Goal: Use online tool/utility

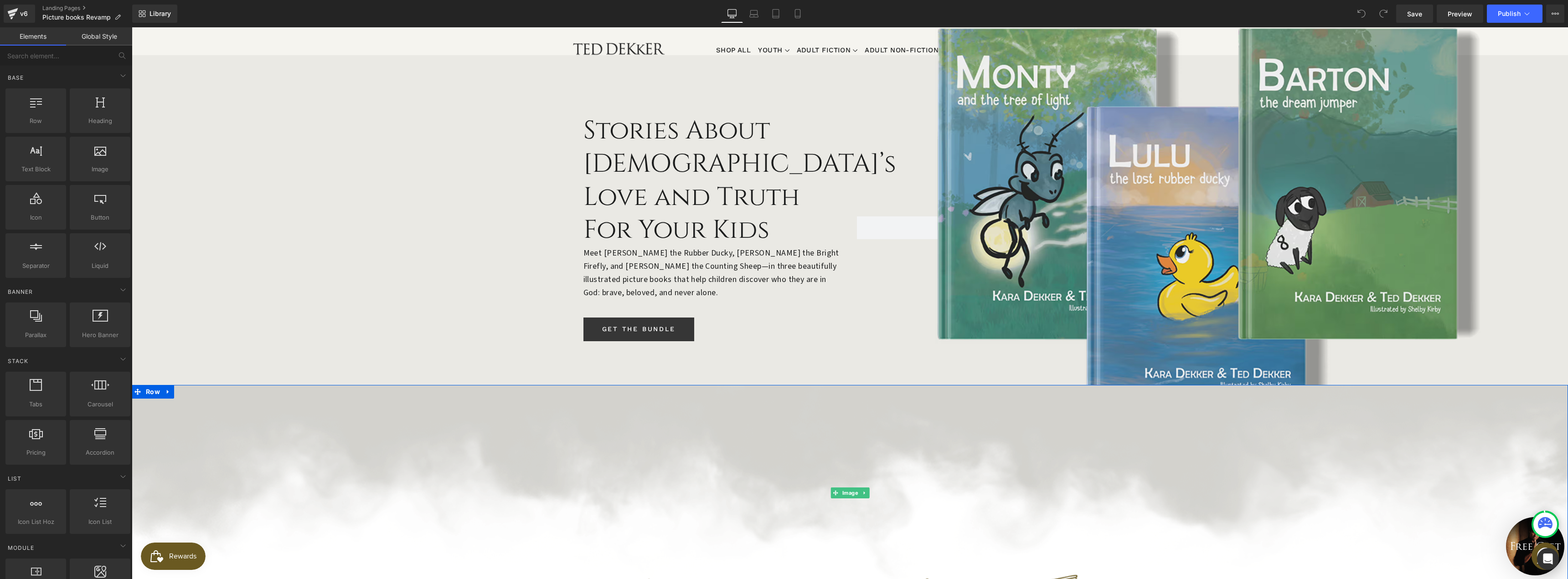
click at [885, 385] on img at bounding box center [850, 493] width 1437 height 215
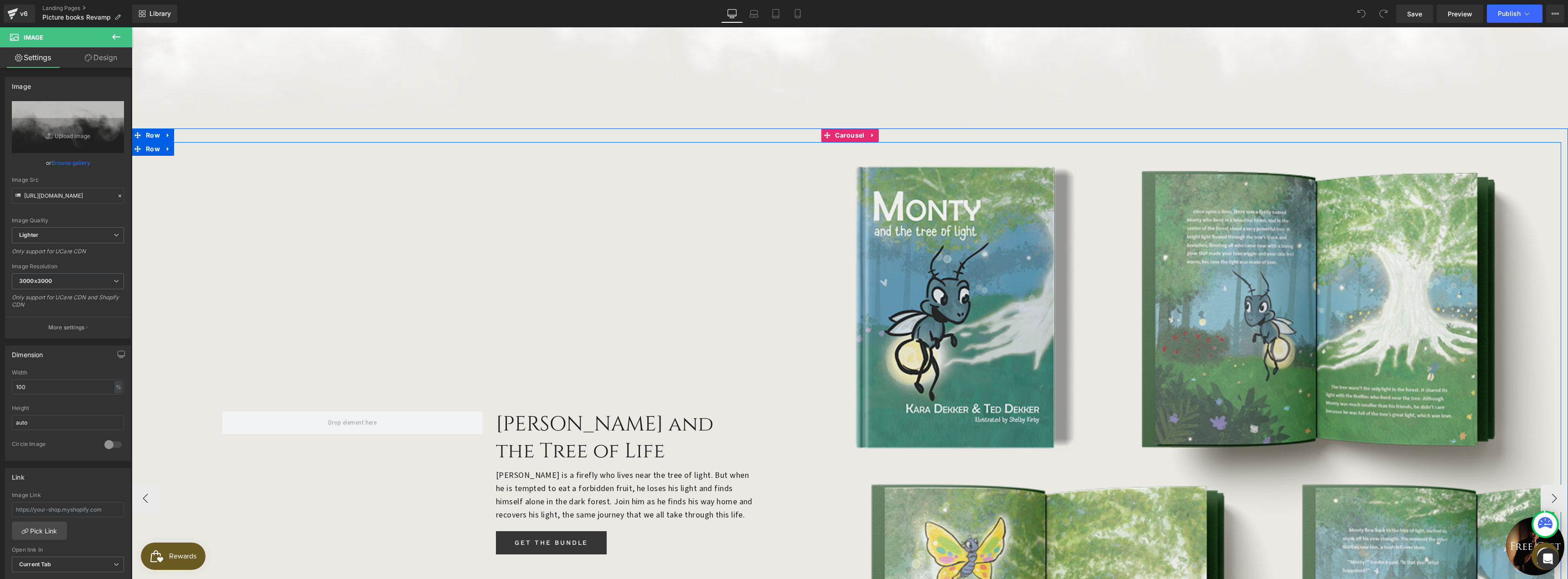
scroll to position [729, 0]
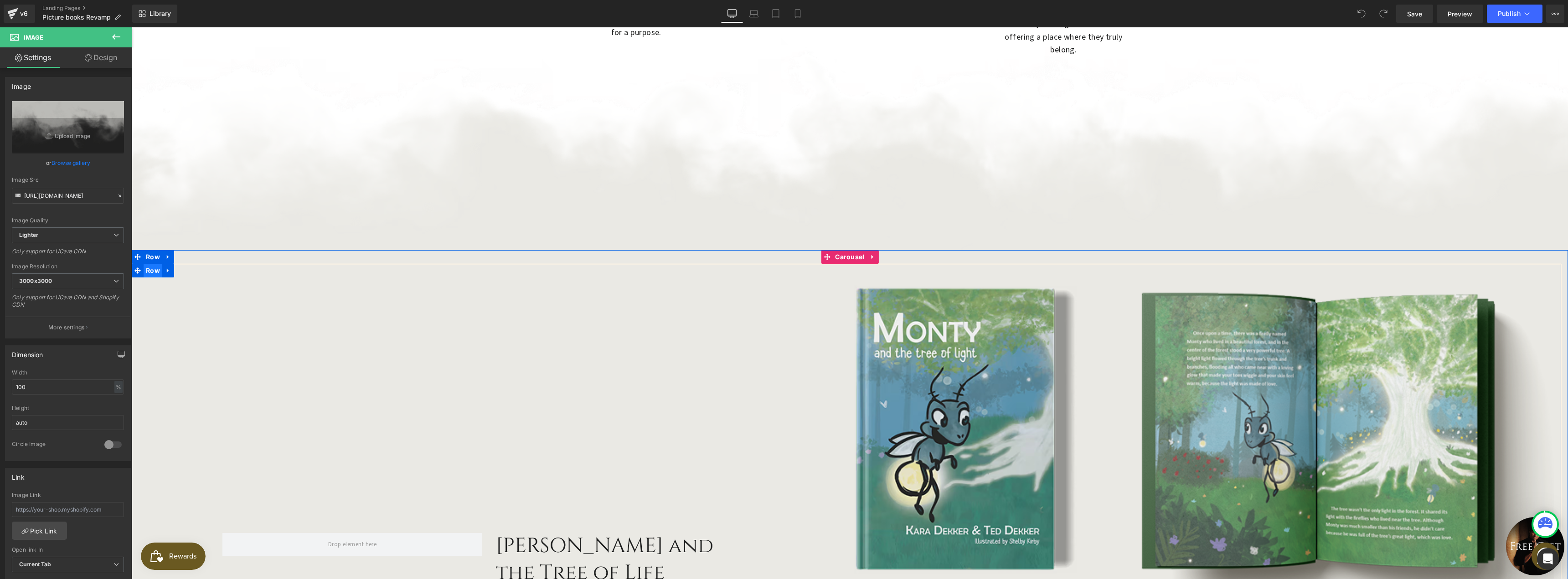
click at [155, 264] on span "Row" at bounding box center [153, 271] width 19 height 13
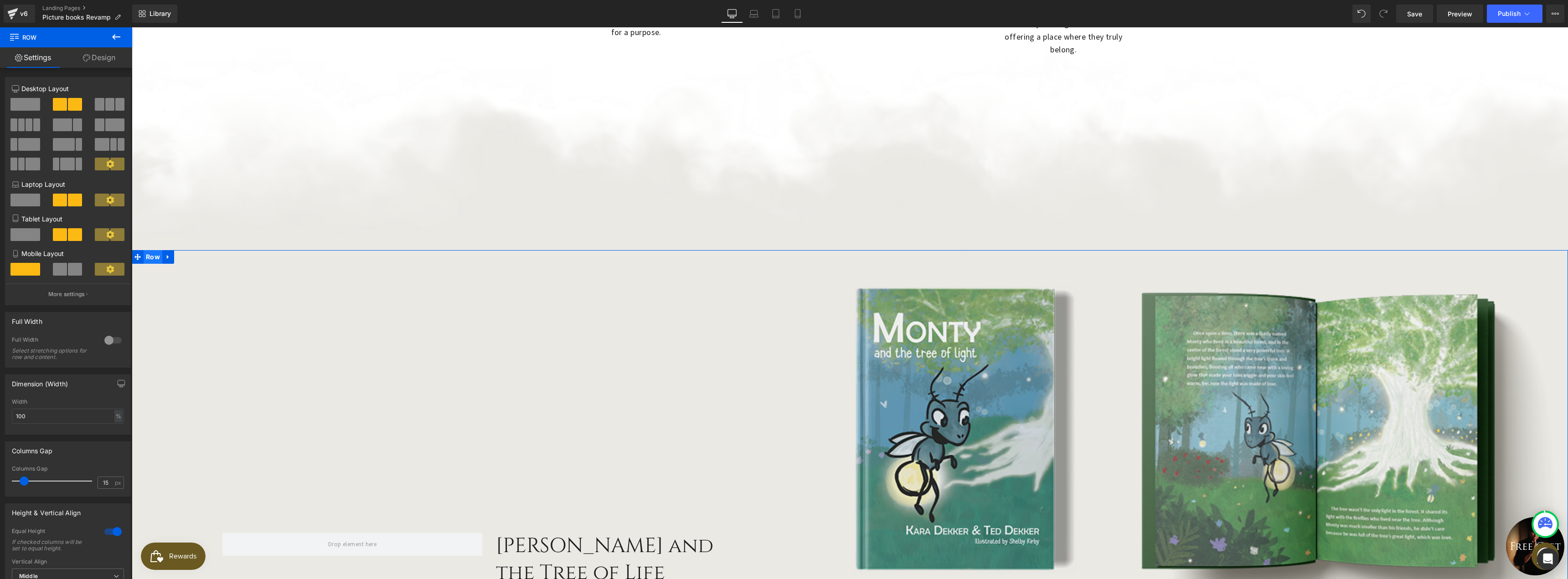
click at [152, 250] on span "Row" at bounding box center [153, 257] width 19 height 13
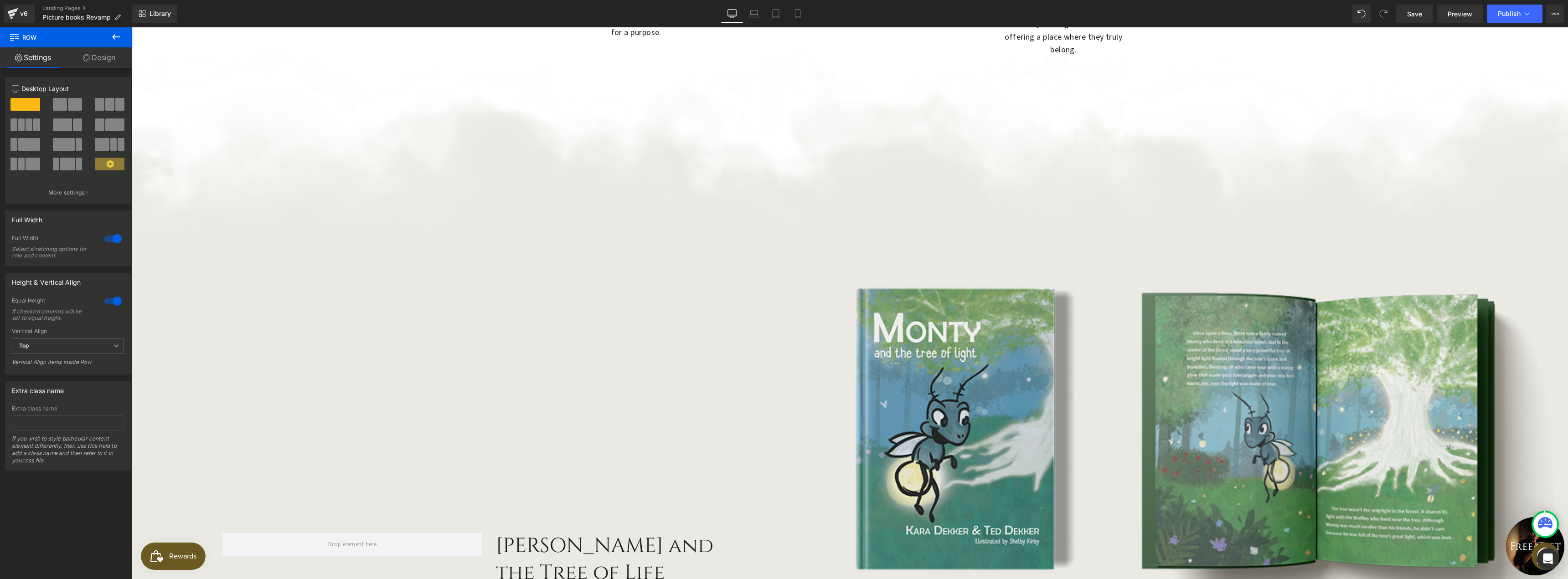
click at [116, 43] on button at bounding box center [116, 37] width 32 height 20
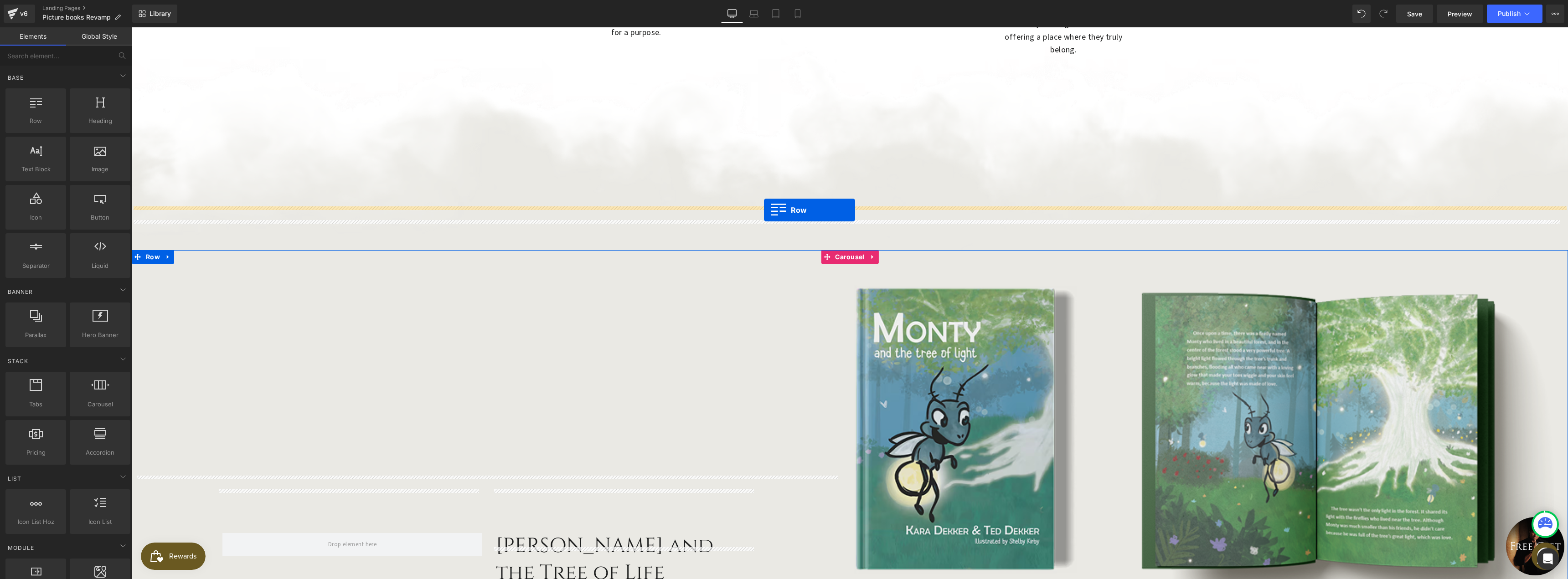
drag, startPoint x: 164, startPoint y: 142, endPoint x: 764, endPoint y: 210, distance: 603.8
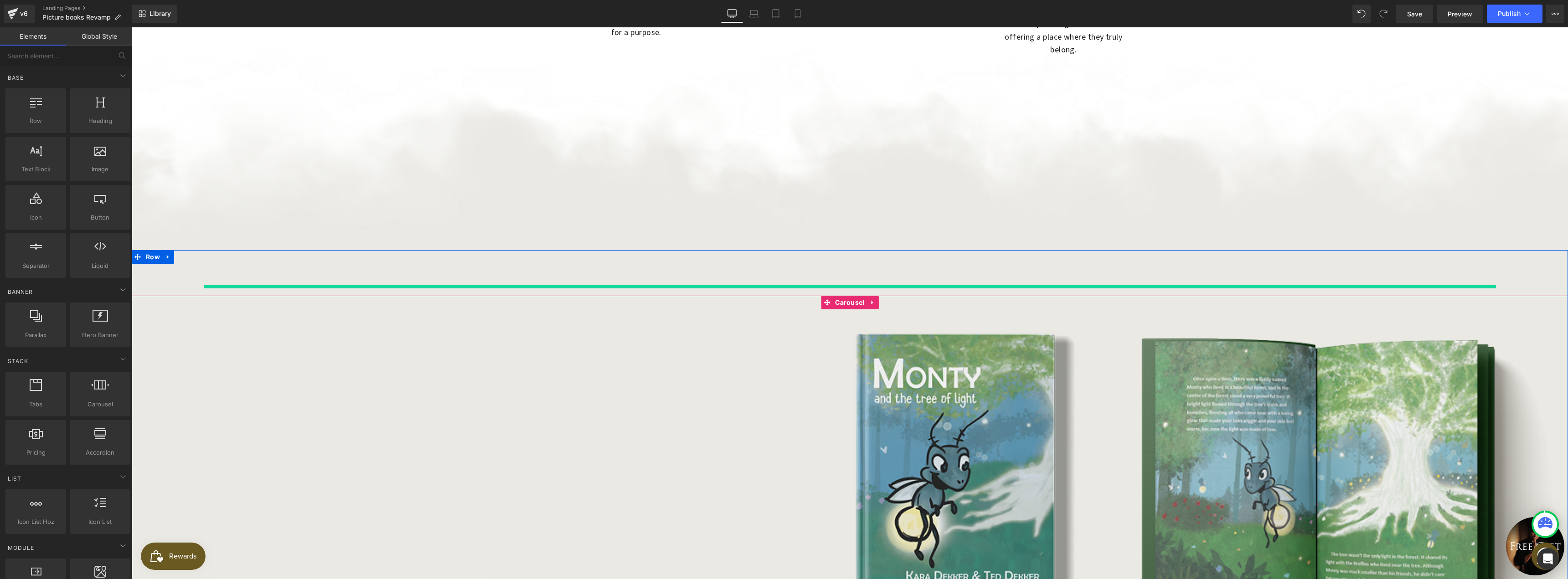
scroll to position [715, 0]
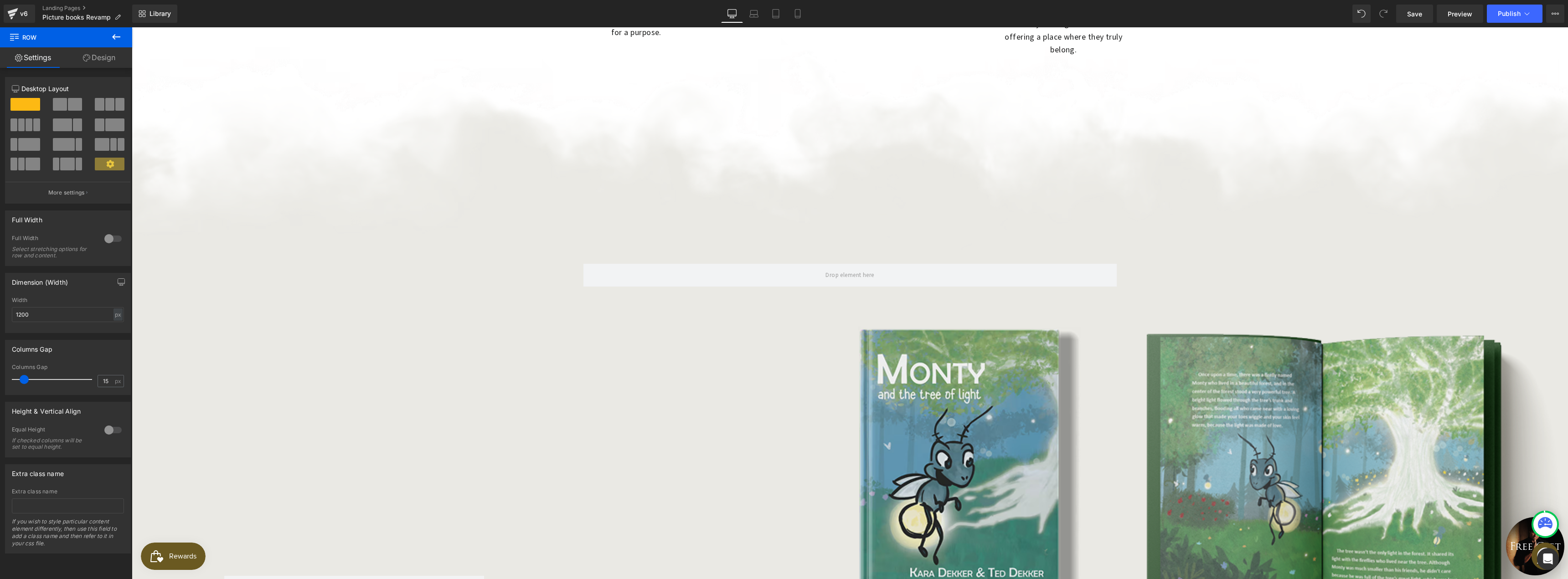
click at [119, 36] on icon at bounding box center [116, 37] width 11 height 11
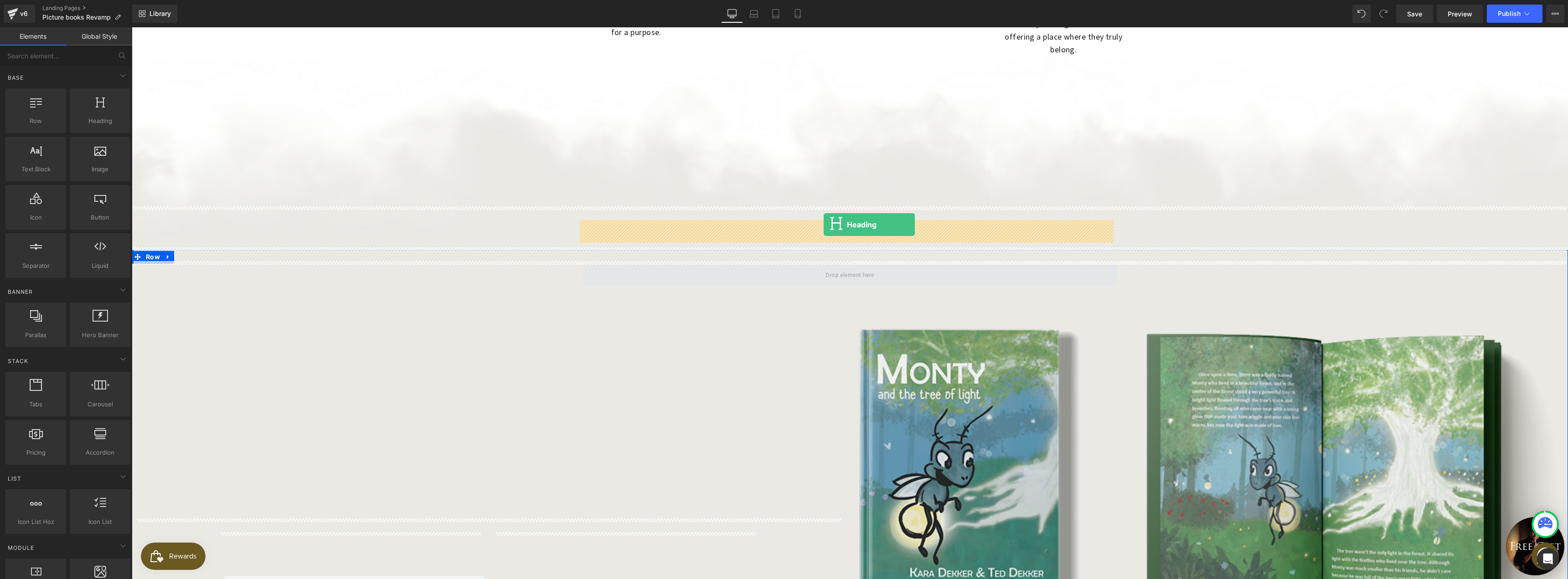
drag, startPoint x: 231, startPoint y: 143, endPoint x: 824, endPoint y: 224, distance: 598.5
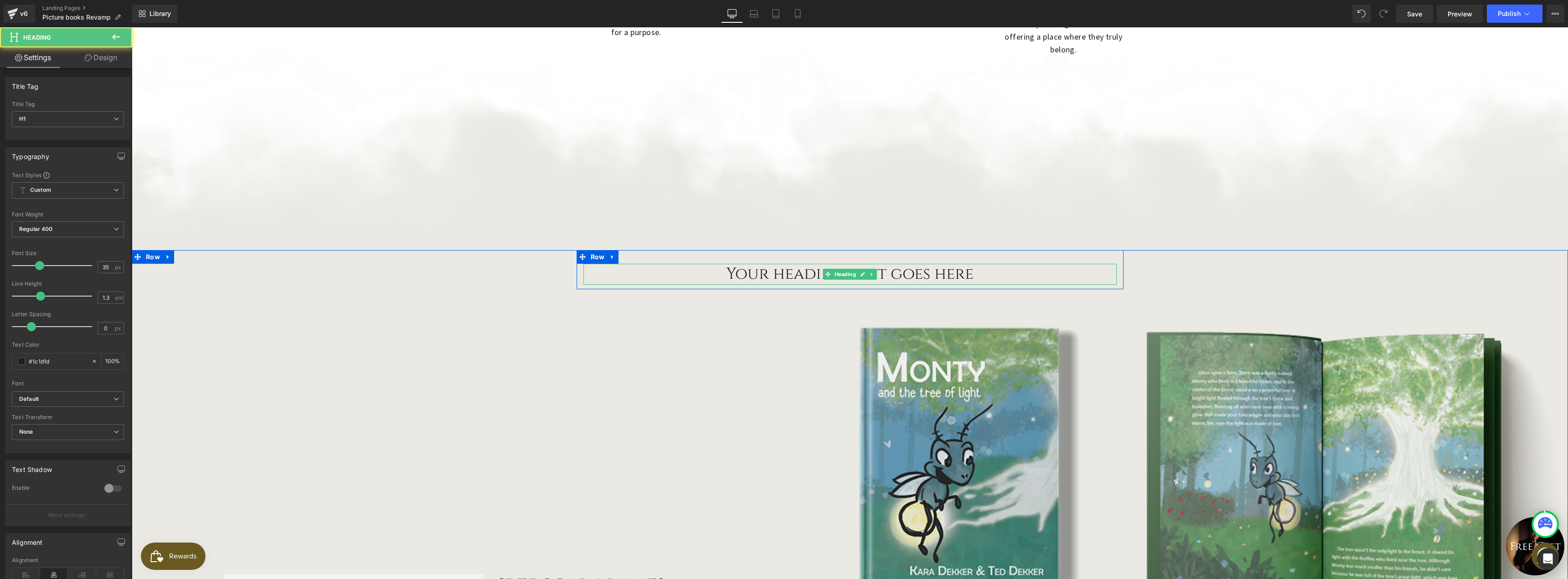
click at [816, 264] on h1 "Your heading text goes here" at bounding box center [850, 274] width 533 height 21
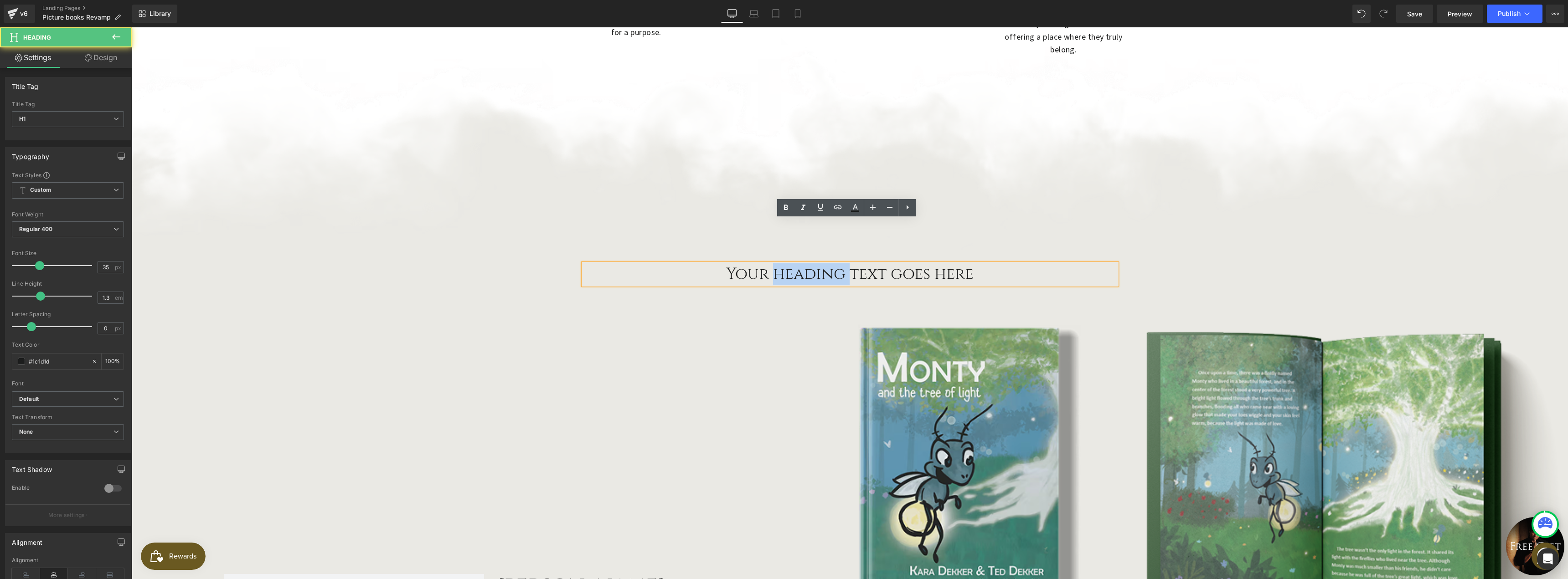
click at [816, 264] on h1 "Your heading text goes here" at bounding box center [850, 274] width 533 height 21
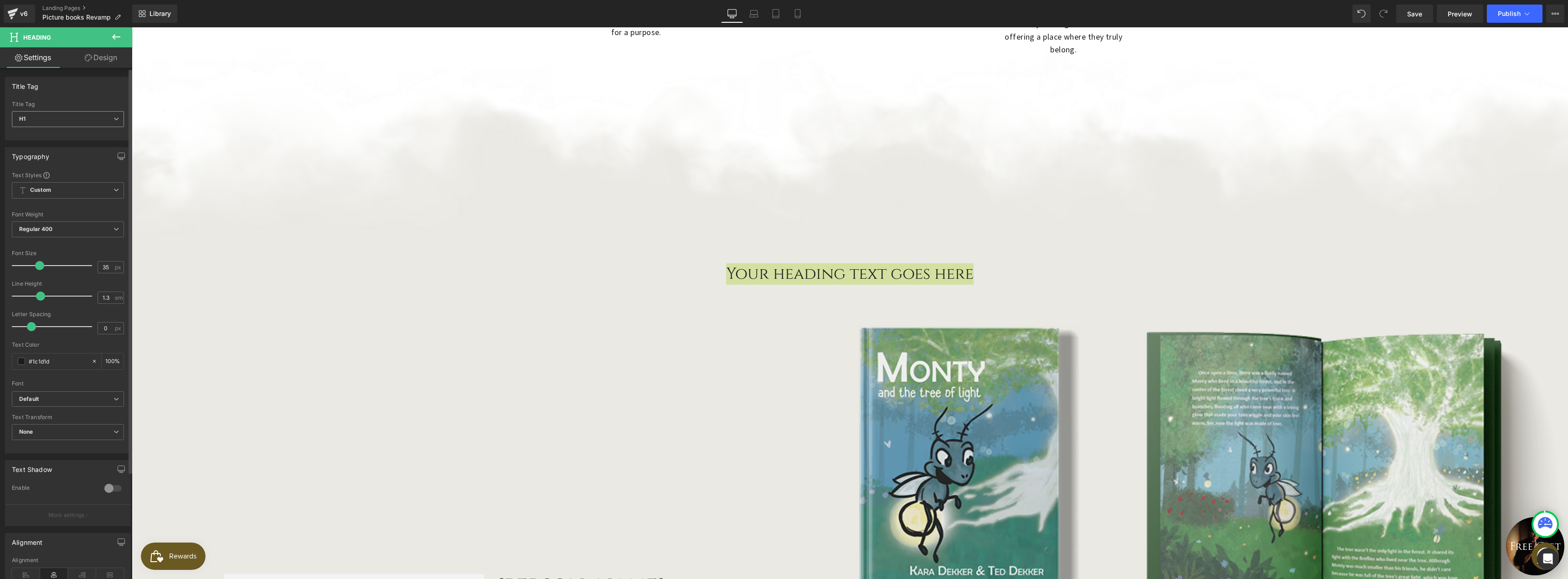
click at [67, 117] on span "H1" at bounding box center [68, 119] width 112 height 16
click at [61, 157] on li "H3" at bounding box center [68, 162] width 113 height 13
type input "29.75"
type input "100"
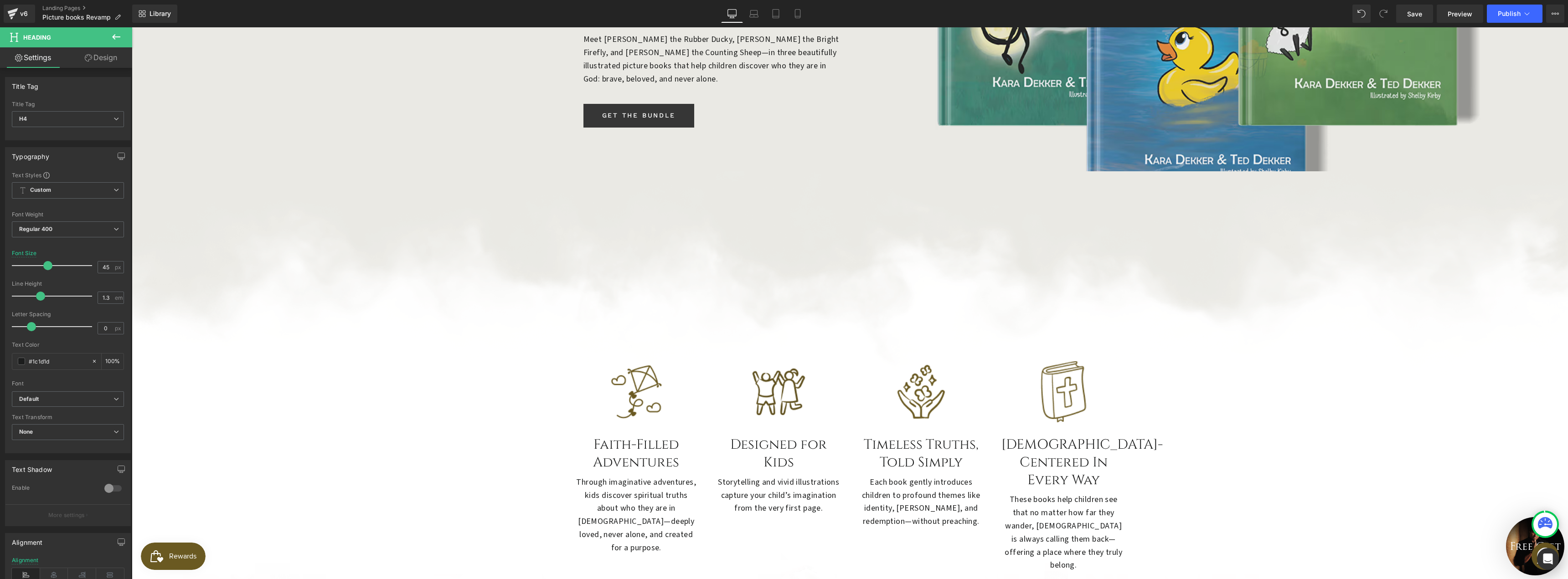
scroll to position [0, 0]
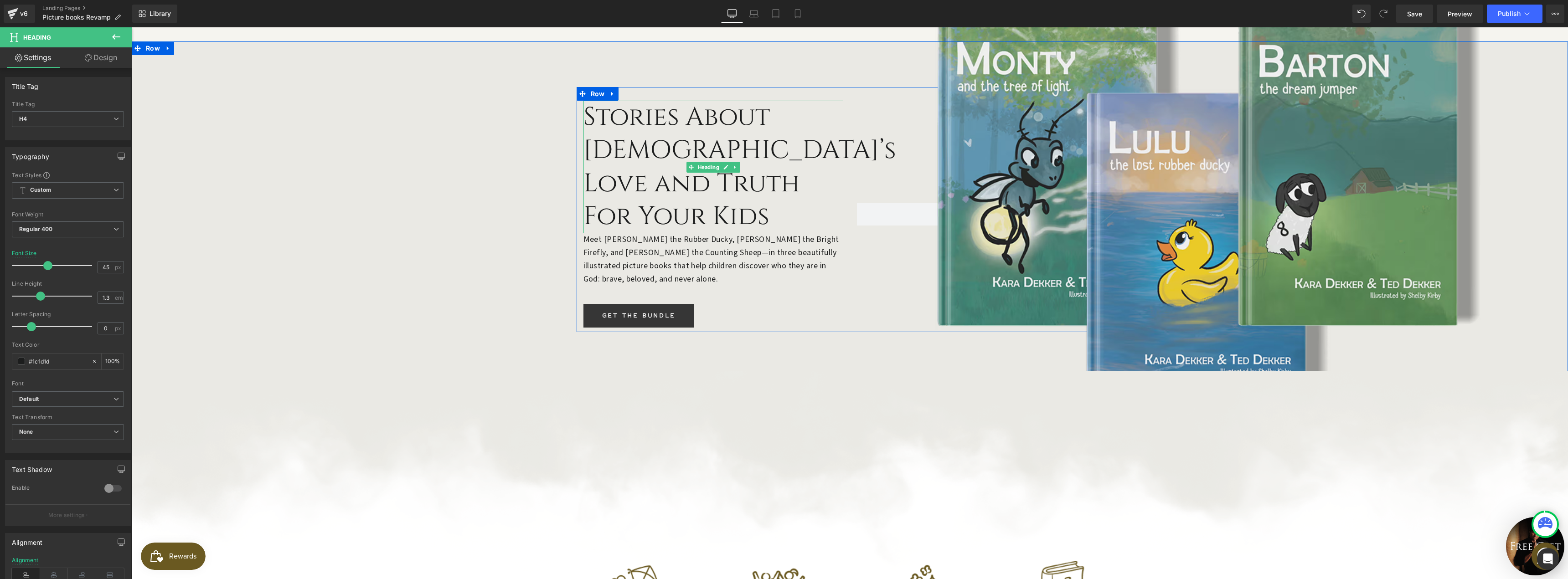
click at [654, 111] on h1 "Stories About [DEMOGRAPHIC_DATA]’s Love and Truth For Your Kids" at bounding box center [713, 167] width 260 height 133
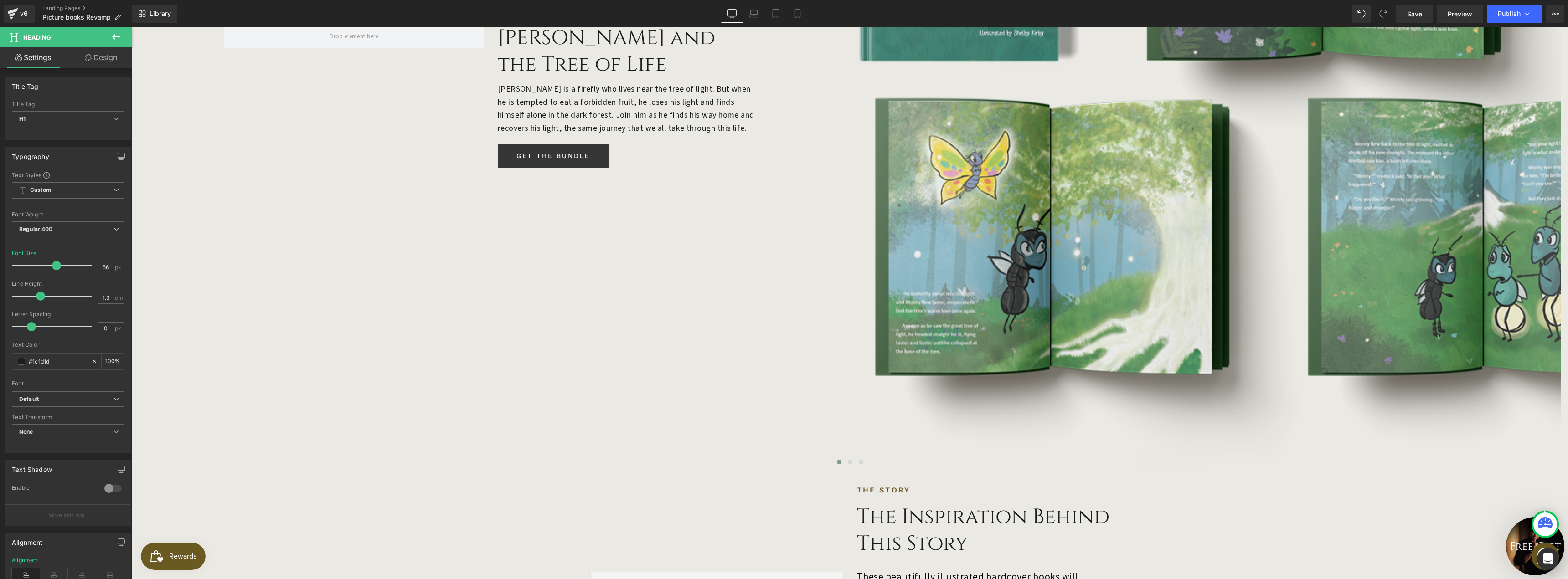
scroll to position [1336, 0]
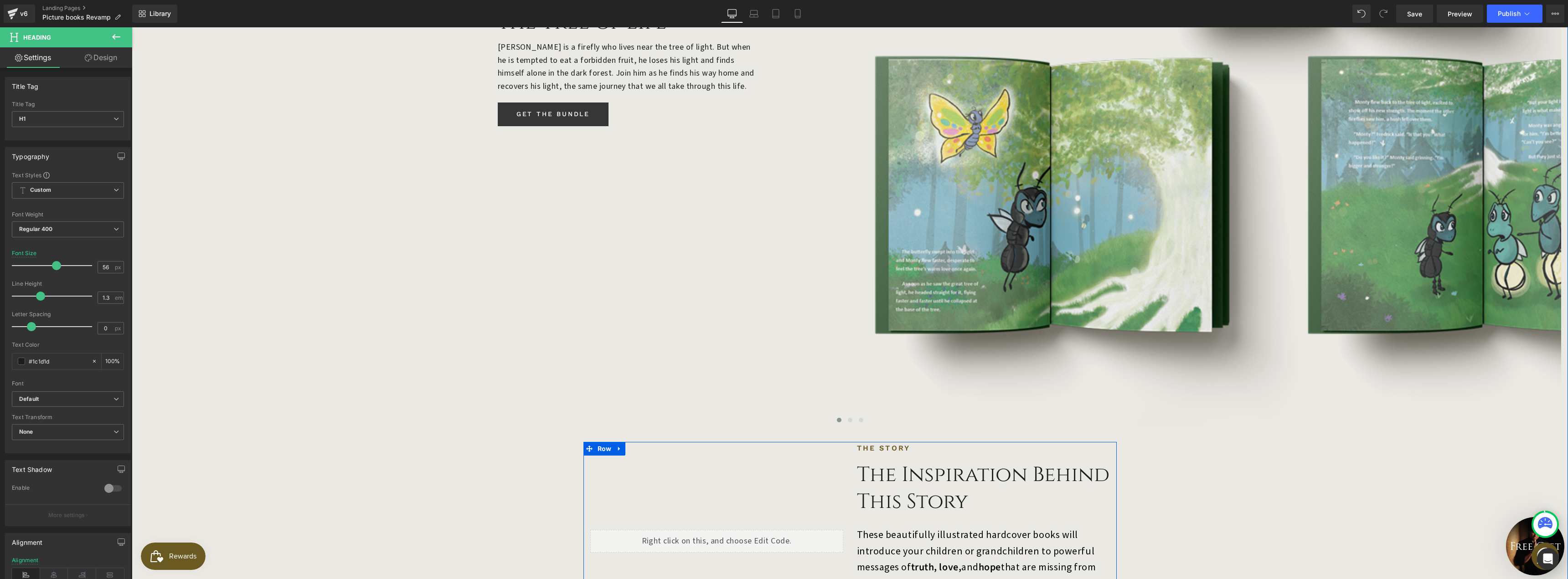
click at [891, 462] on h3 "The Inspiration Behind This Story" at bounding box center [984, 488] width 253 height 54
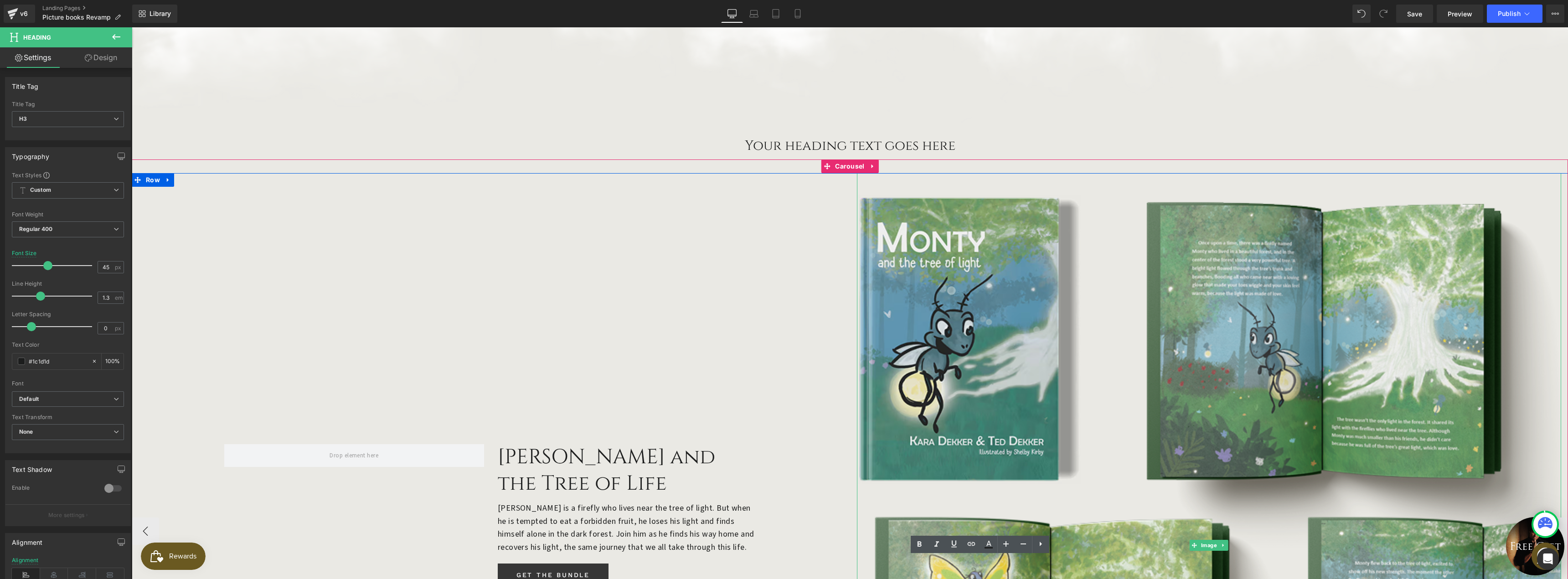
scroll to position [850, 0]
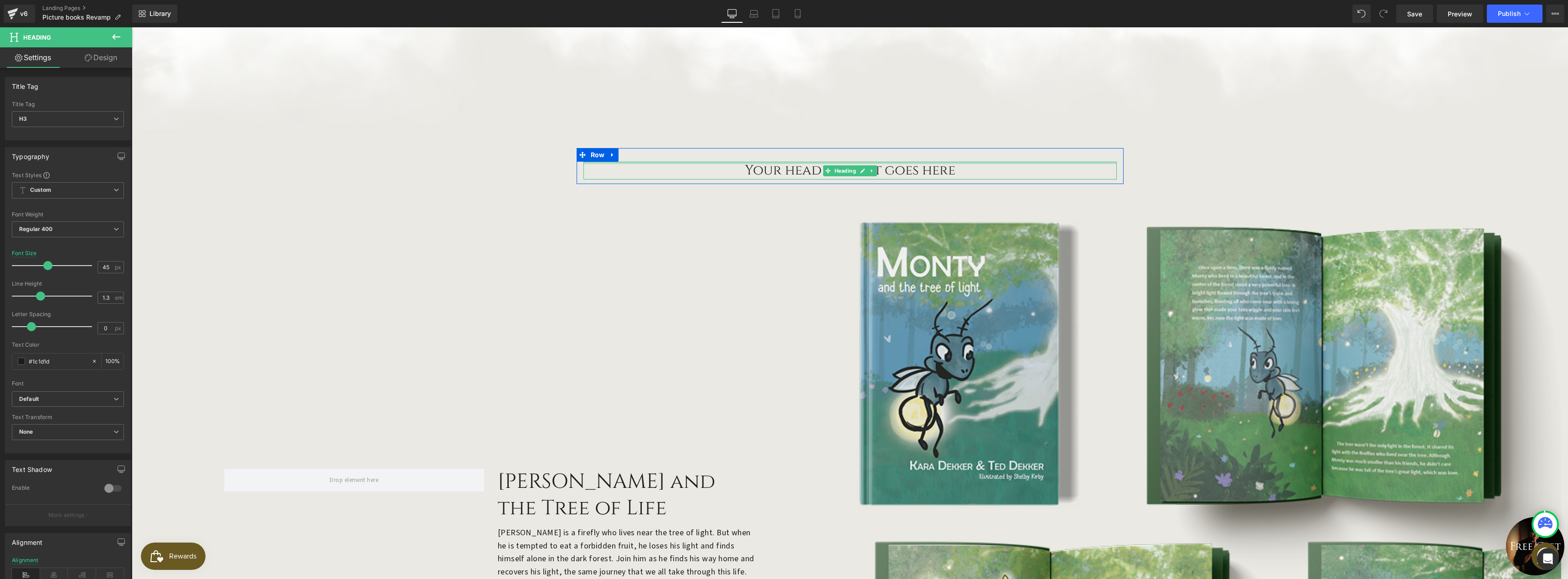
click at [801, 162] on h3 "Your heading text goes here" at bounding box center [850, 170] width 533 height 18
click at [108, 261] on div "29.75 px" at bounding box center [110, 267] width 26 height 12
click at [108, 267] on input "29.75" at bounding box center [106, 267] width 16 height 12
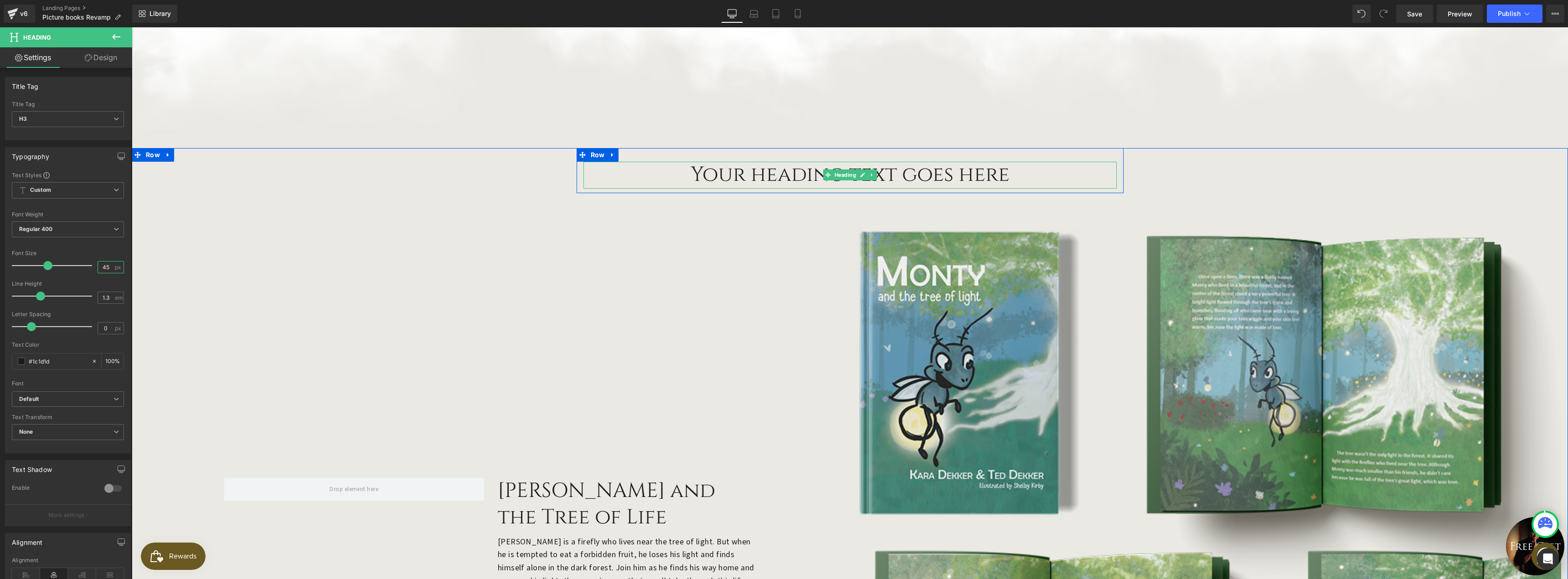
type input "45"
click at [777, 162] on h3 "Your heading text goes here" at bounding box center [850, 175] width 533 height 27
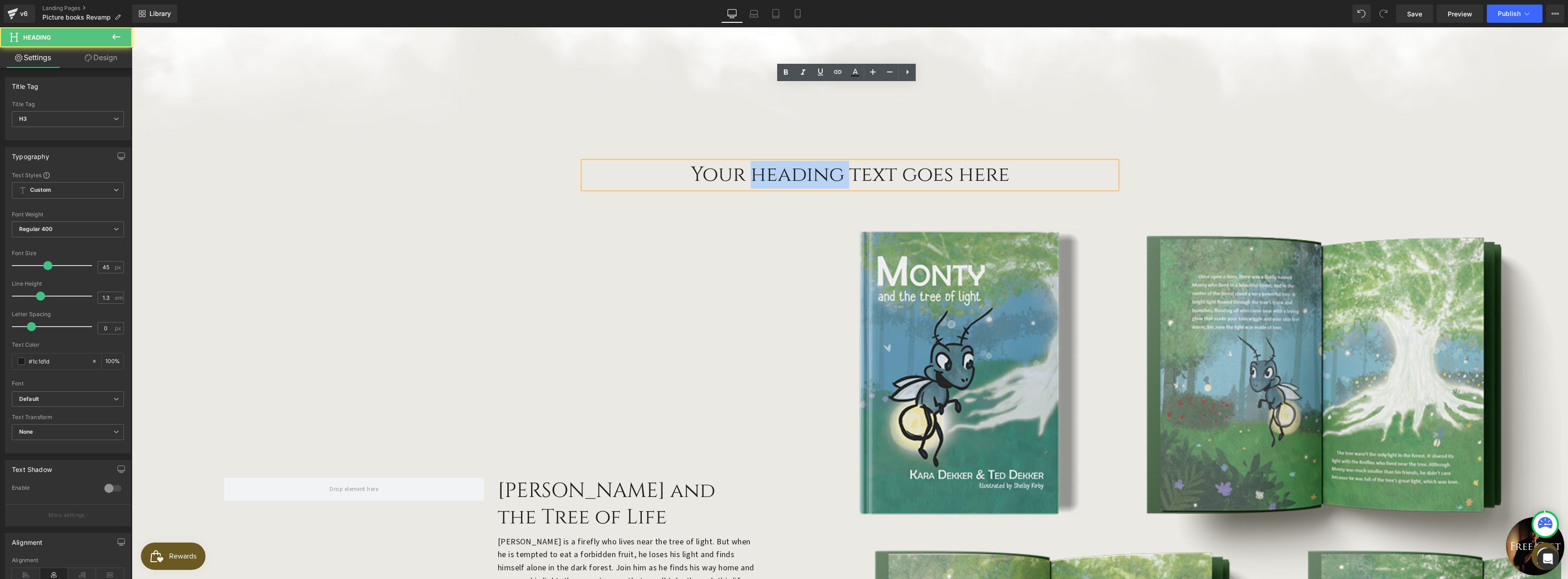
click at [777, 162] on h3 "Your heading text goes here" at bounding box center [850, 175] width 533 height 27
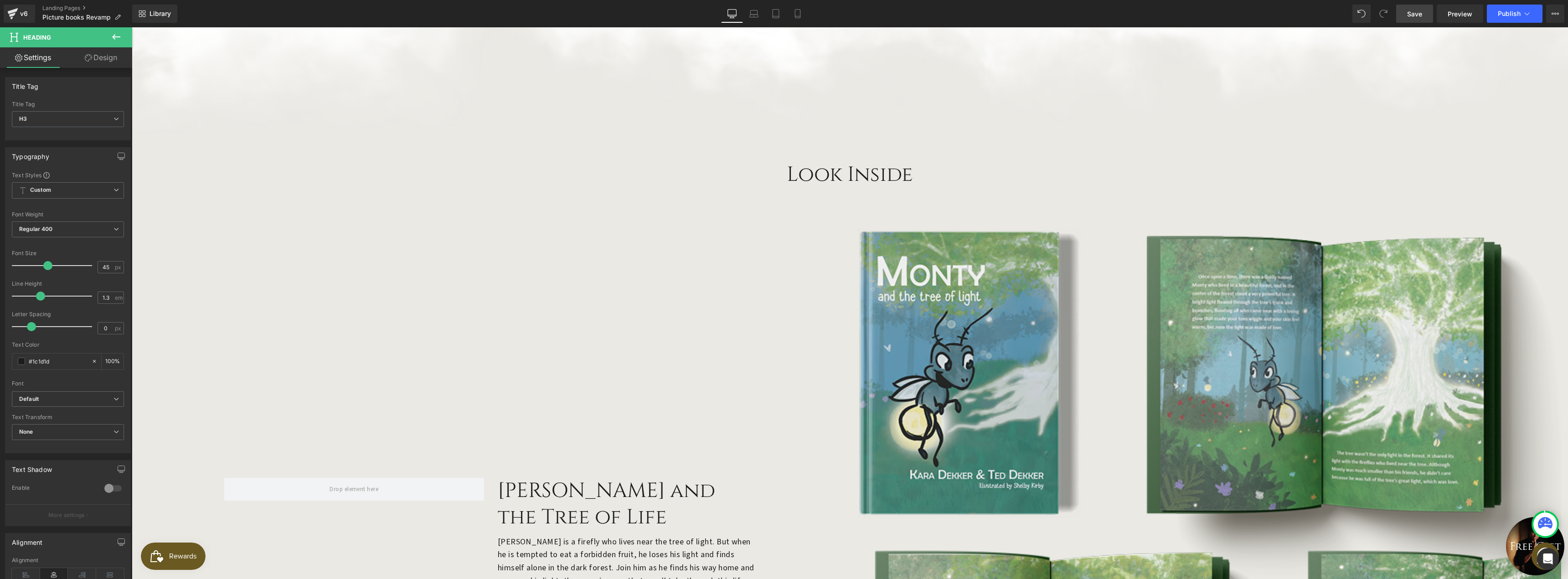
click at [1419, 19] on link "Save" at bounding box center [1415, 13] width 37 height 18
click at [1469, 9] on span "Preview" at bounding box center [1460, 14] width 24 height 10
